Goal: Information Seeking & Learning: Learn about a topic

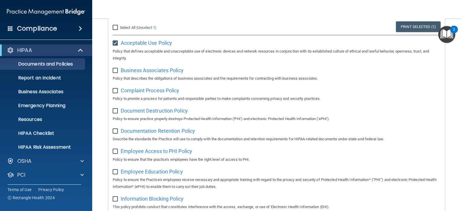
scroll to position [58, 0]
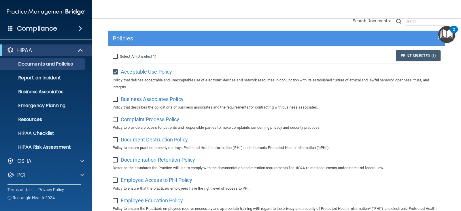
click at [142, 73] on span "Acceptable Use Policy" at bounding box center [146, 72] width 51 height 6
click at [82, 49] on span at bounding box center [81, 50] width 5 height 7
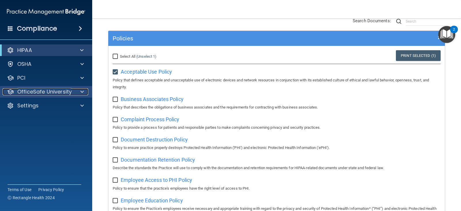
click at [82, 92] on span at bounding box center [81, 91] width 3 height 7
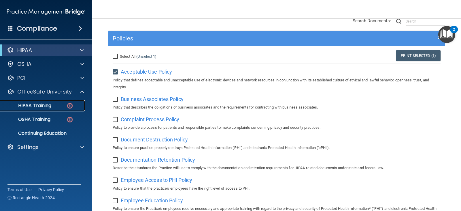
click at [47, 106] on p "HIPAA Training" at bounding box center [28, 106] width 48 height 6
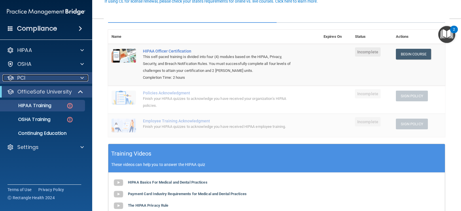
click at [78, 76] on div at bounding box center [81, 77] width 14 height 7
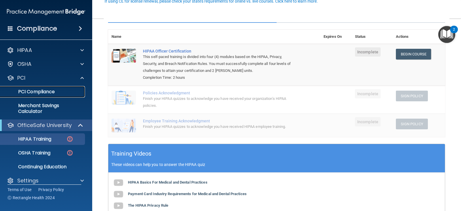
click at [39, 90] on p "PCI Compliance" at bounding box center [43, 92] width 79 height 6
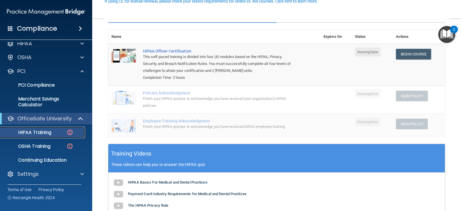
click at [73, 131] on img at bounding box center [69, 132] width 7 height 7
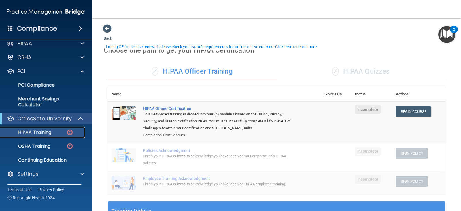
scroll to position [0, 0]
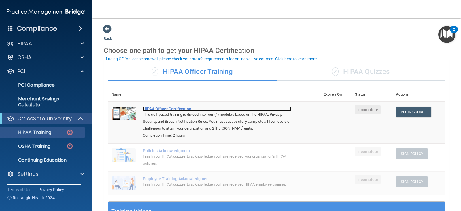
click at [174, 108] on div "HIPAA Officer Certification" at bounding box center [217, 108] width 148 height 5
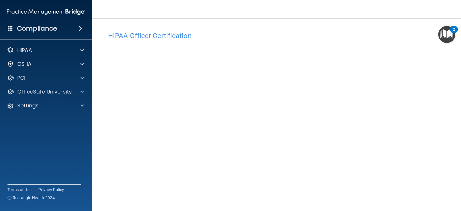
scroll to position [30, 0]
